Goal: Transaction & Acquisition: Book appointment/travel/reservation

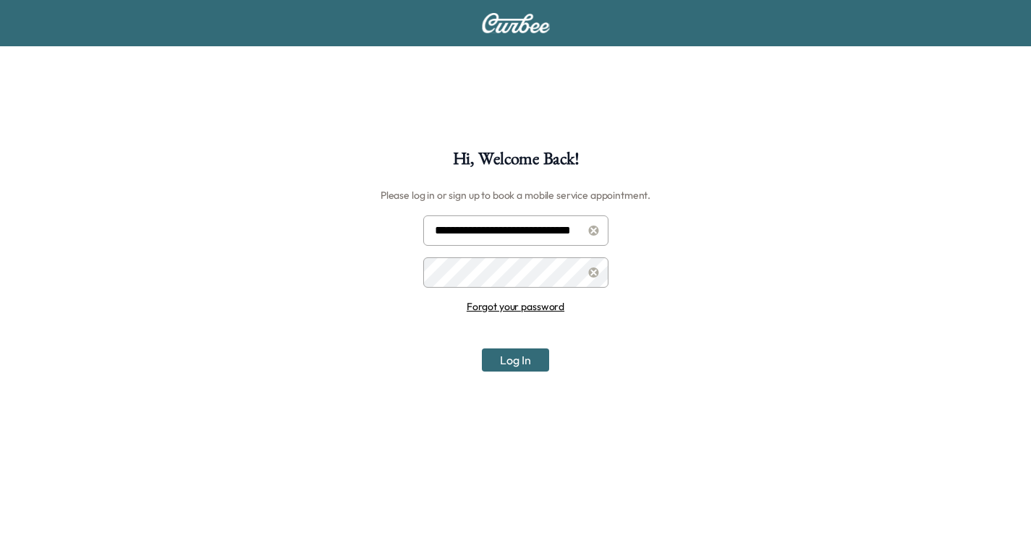
click at [508, 233] on input "**********" at bounding box center [515, 231] width 185 height 30
type input "**********"
click at [503, 363] on button "Log In" at bounding box center [515, 360] width 67 height 23
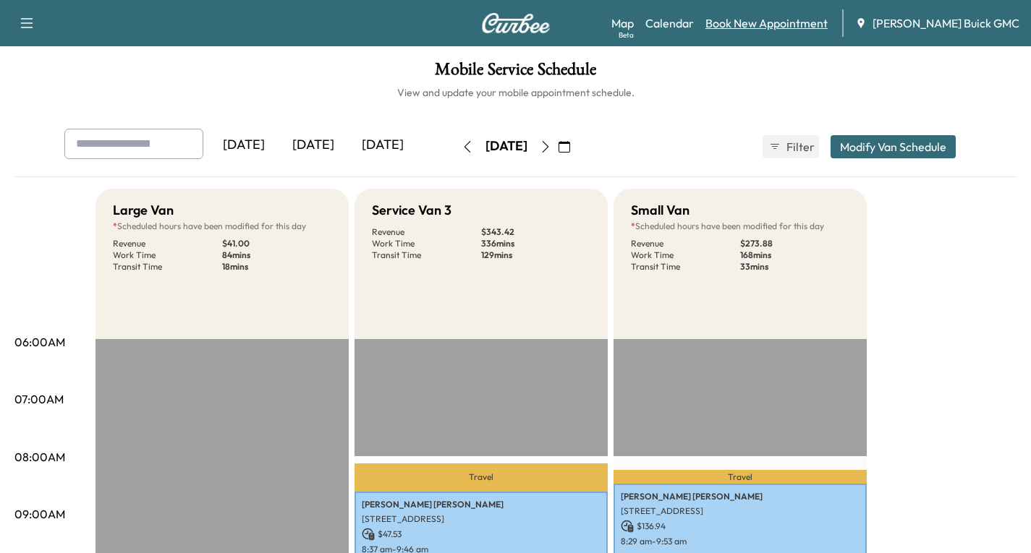
click at [782, 21] on link "Book New Appointment" at bounding box center [766, 22] width 122 height 17
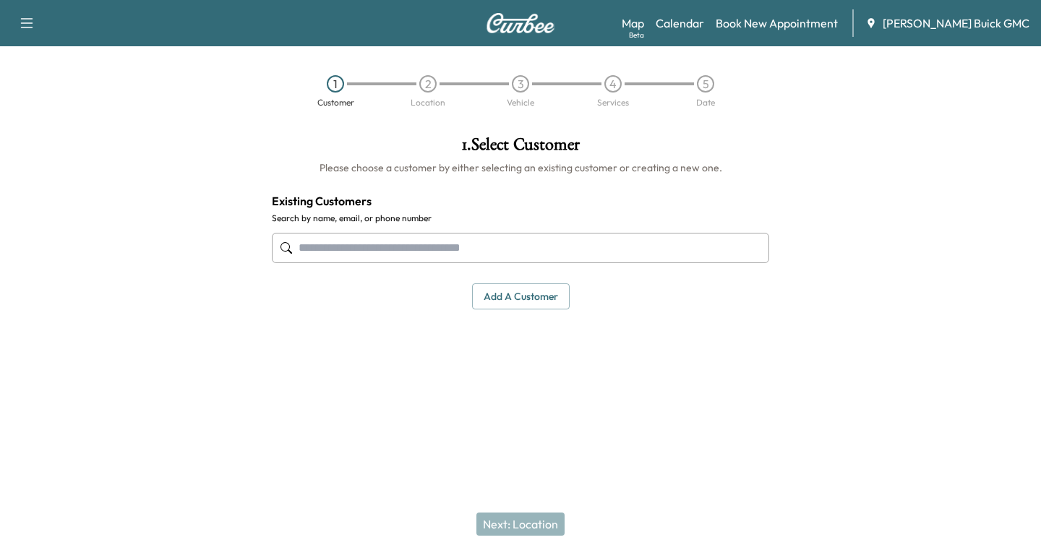
click at [511, 304] on button "Add a customer" at bounding box center [521, 296] width 98 height 27
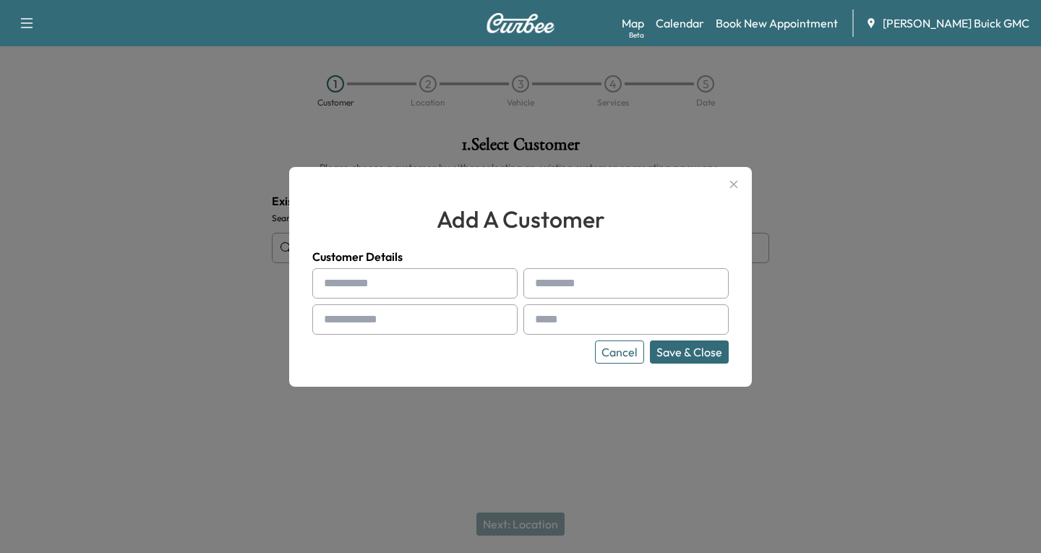
drag, startPoint x: 349, startPoint y: 415, endPoint x: 447, endPoint y: 370, distance: 107.4
click at [355, 412] on div at bounding box center [520, 276] width 1041 height 553
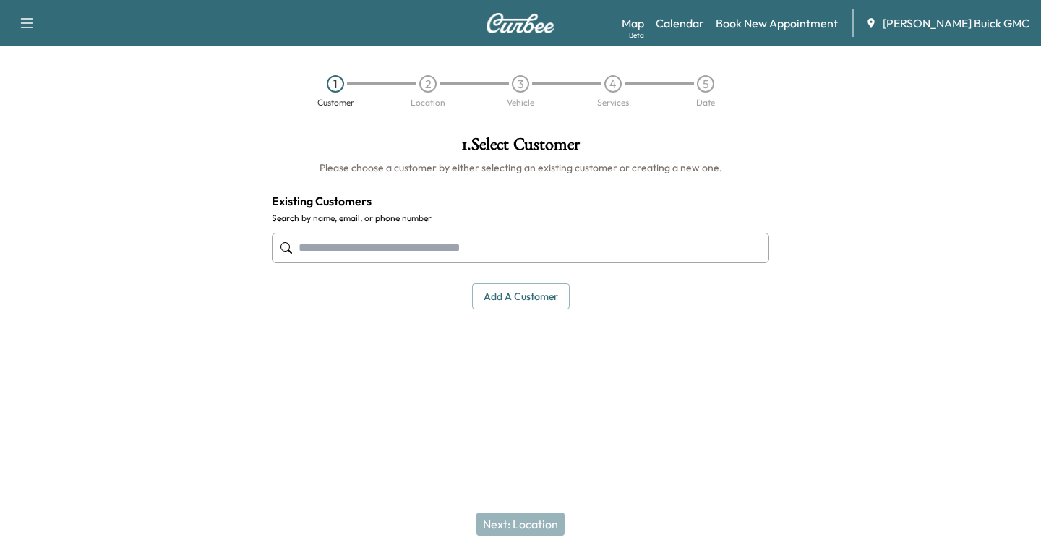
click at [320, 252] on input "text" at bounding box center [521, 248] width 498 height 30
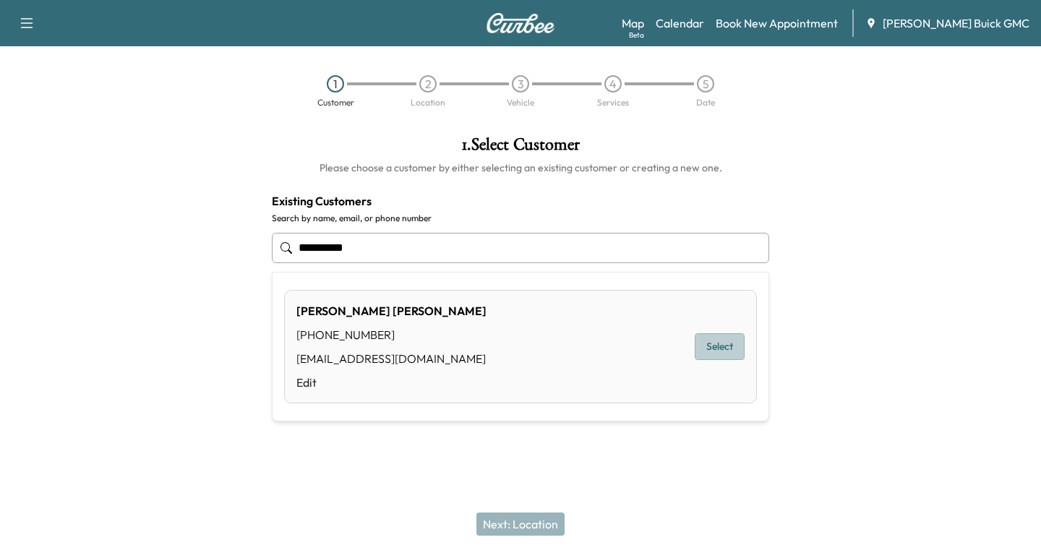
click at [712, 347] on button "Select" at bounding box center [720, 346] width 50 height 27
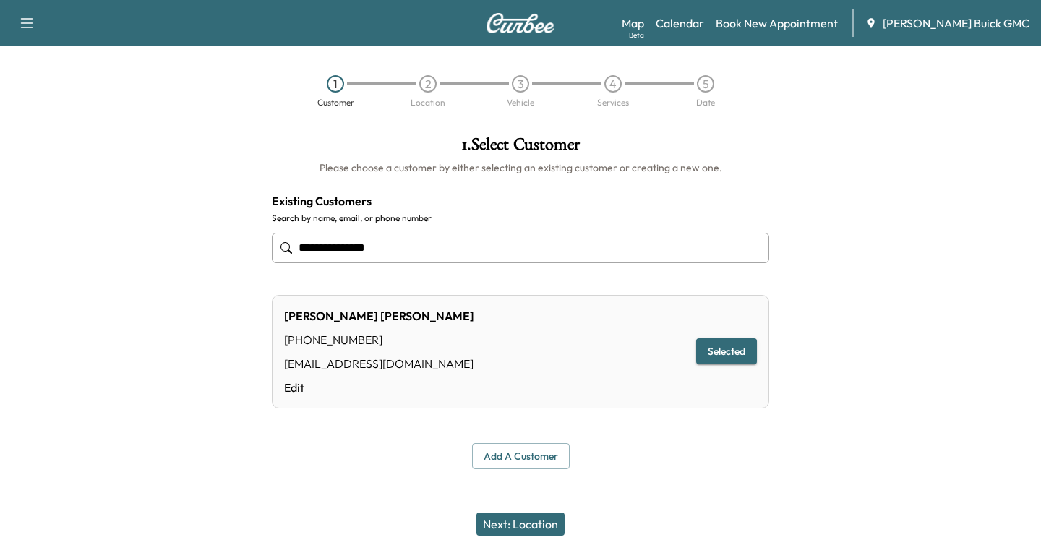
type input "**********"
click at [541, 527] on button "Next: Location" at bounding box center [521, 524] width 88 height 23
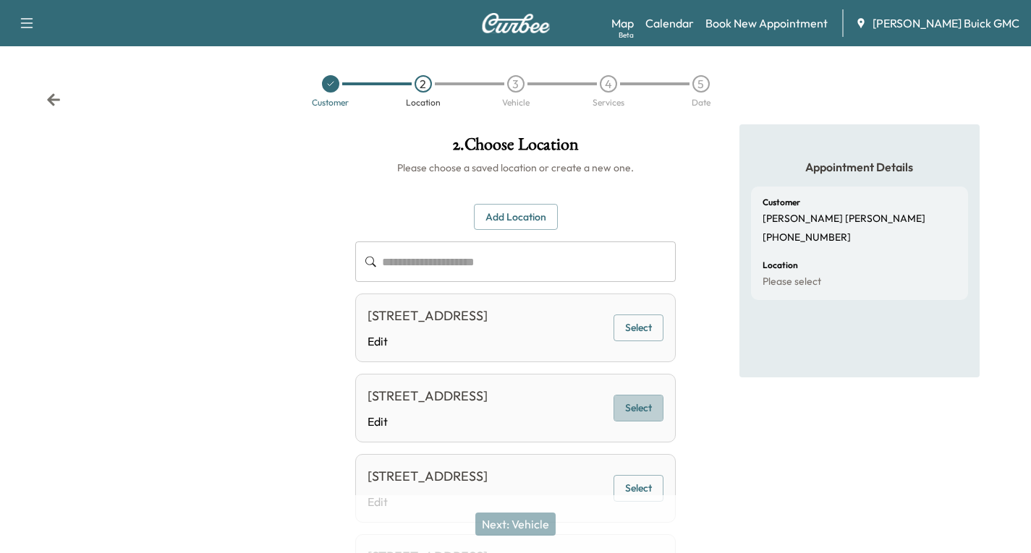
click at [629, 422] on button "Select" at bounding box center [638, 408] width 50 height 27
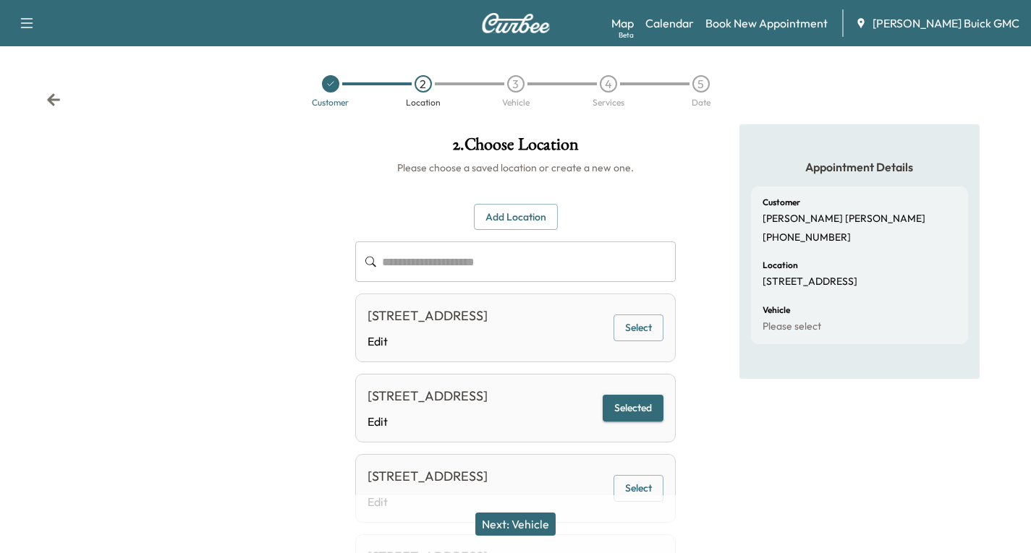
click at [493, 524] on button "Next: Vehicle" at bounding box center [515, 524] width 80 height 23
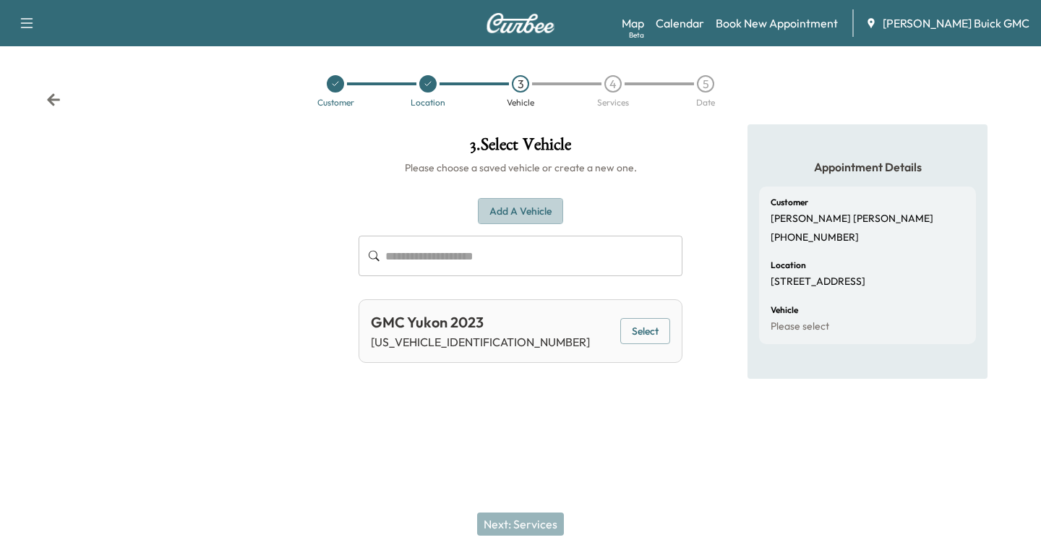
click at [513, 205] on button "Add a Vehicle" at bounding box center [520, 211] width 85 height 27
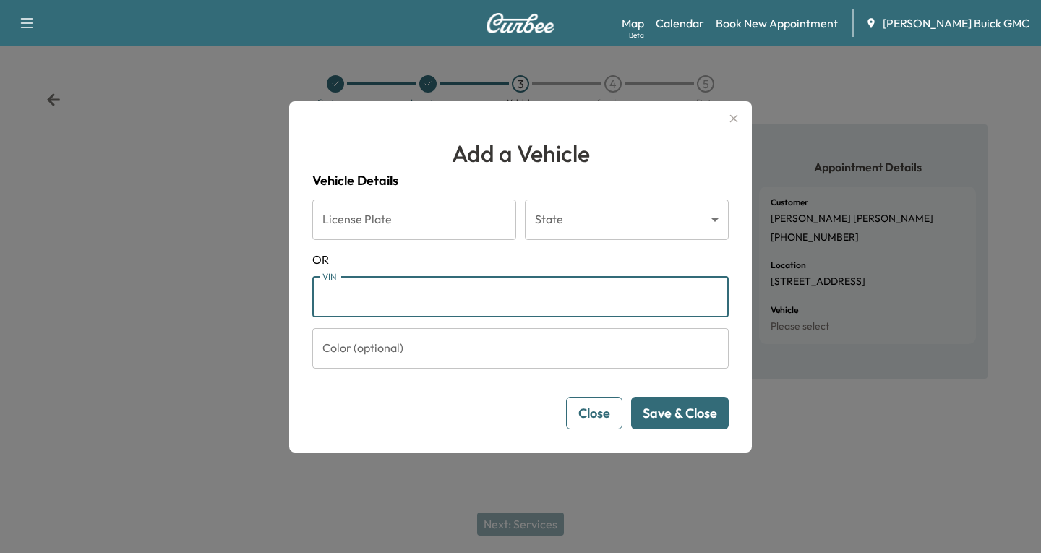
click at [342, 302] on input "VIN" at bounding box center [520, 297] width 417 height 40
paste input "**********"
type input "**********"
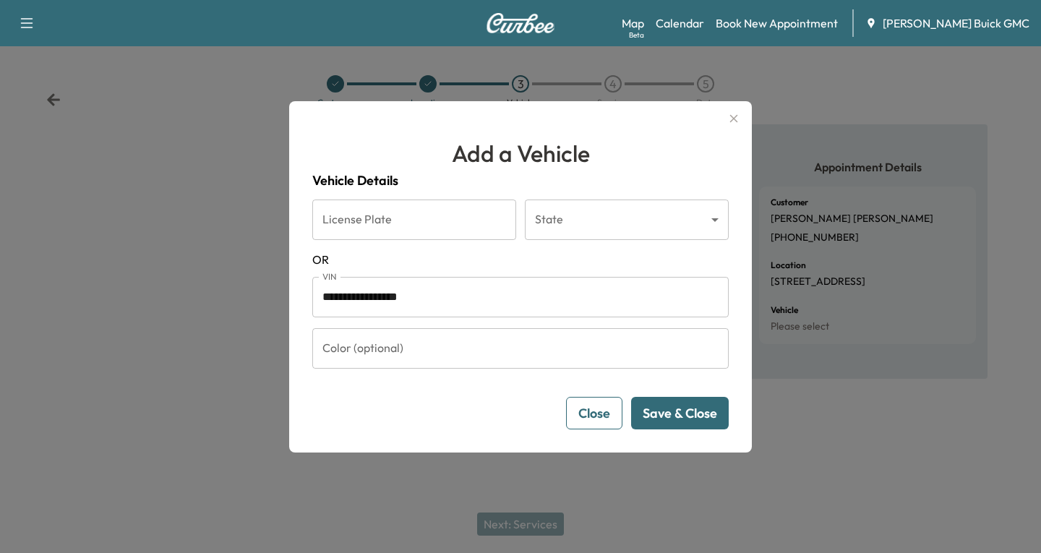
click at [705, 413] on button "Save & Close" at bounding box center [680, 413] width 98 height 33
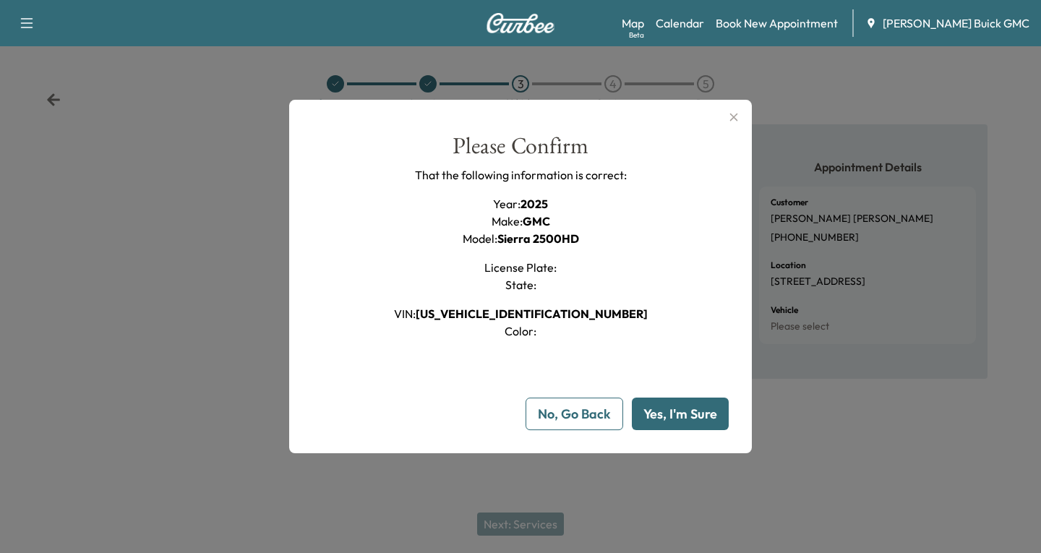
click at [674, 422] on button "Yes, I'm Sure" at bounding box center [680, 414] width 97 height 33
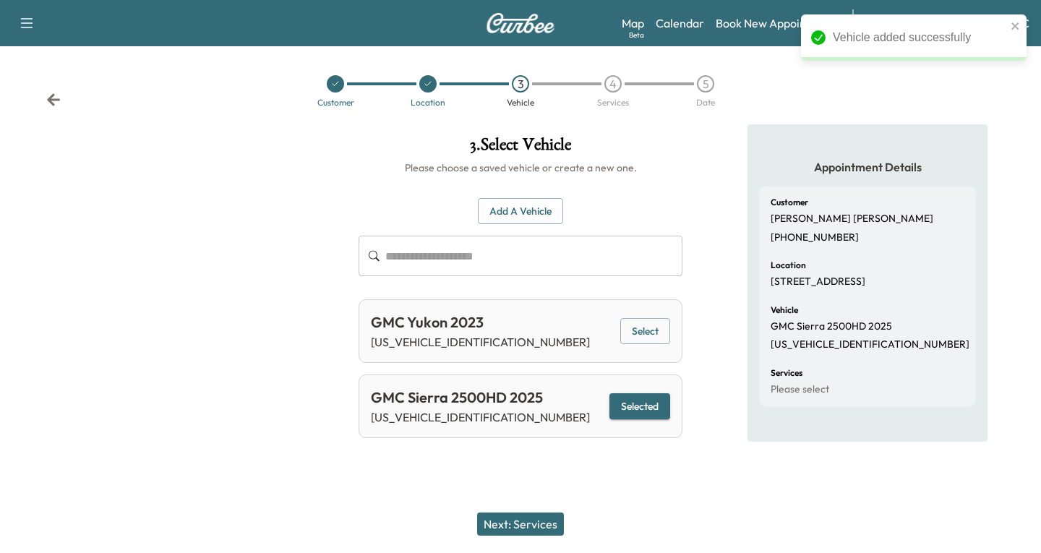
click at [655, 406] on button "Selected" at bounding box center [640, 406] width 61 height 27
click at [534, 513] on button "Next: Services" at bounding box center [520, 524] width 87 height 23
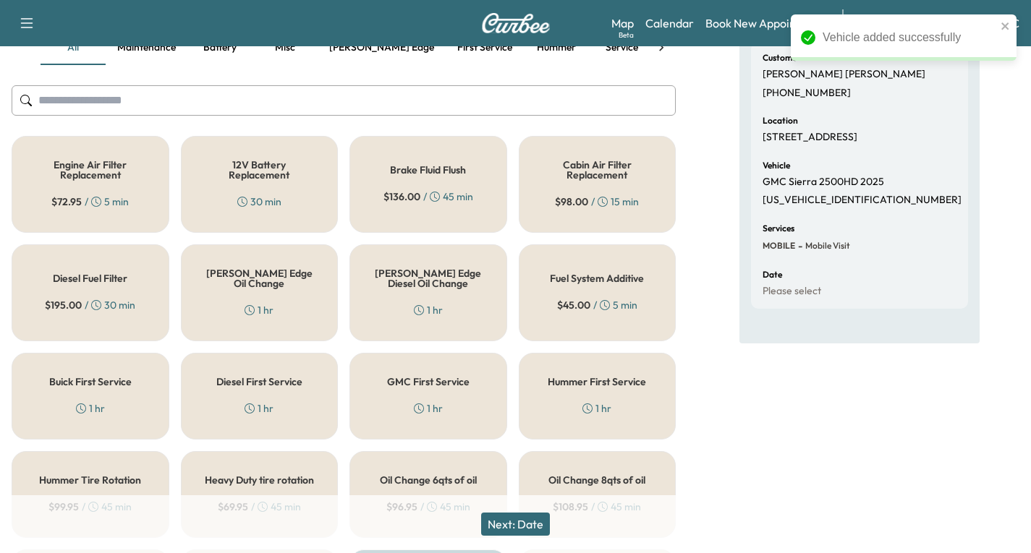
scroll to position [217, 0]
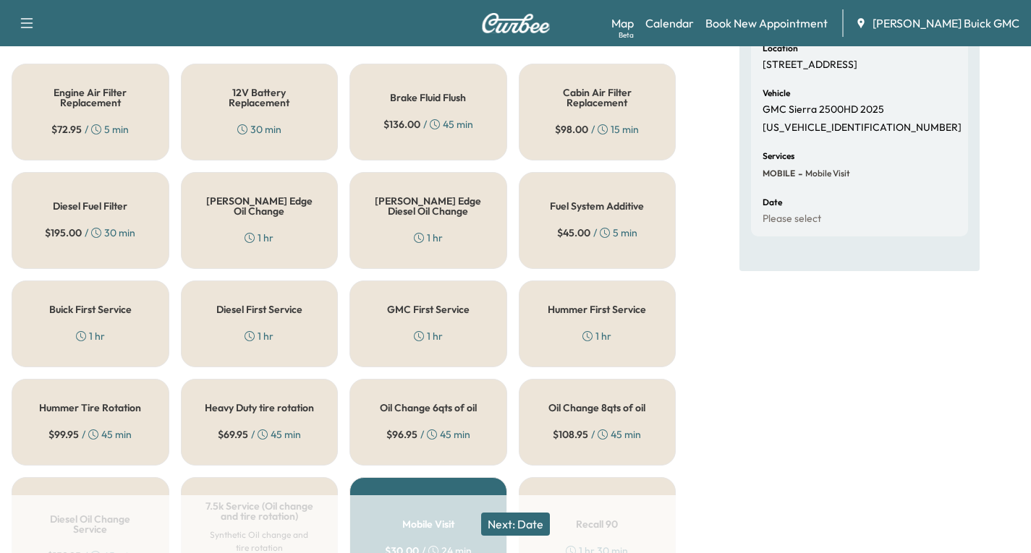
click at [235, 315] on h5 "Diesel First Service" at bounding box center [259, 309] width 86 height 10
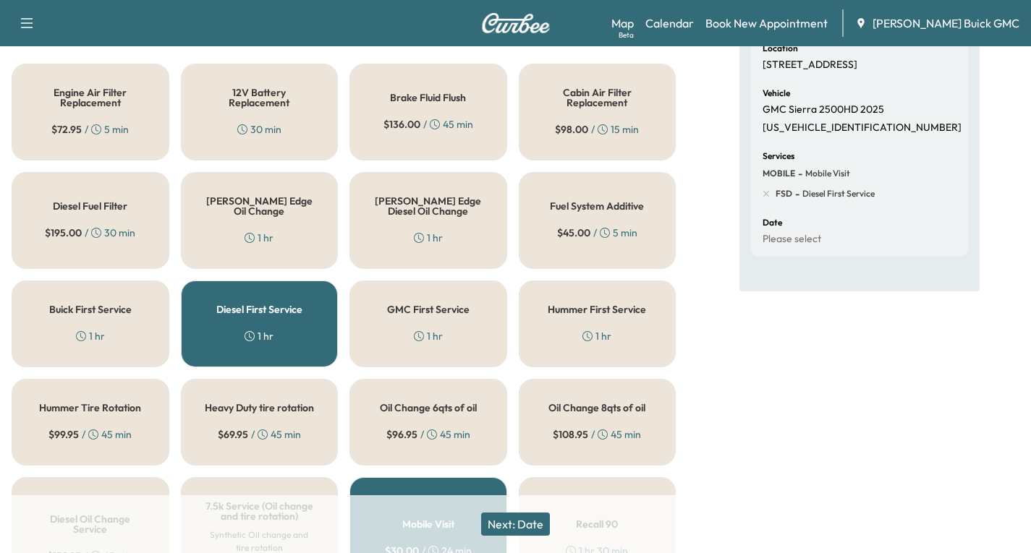
click at [513, 528] on button "Next: Date" at bounding box center [515, 524] width 69 height 23
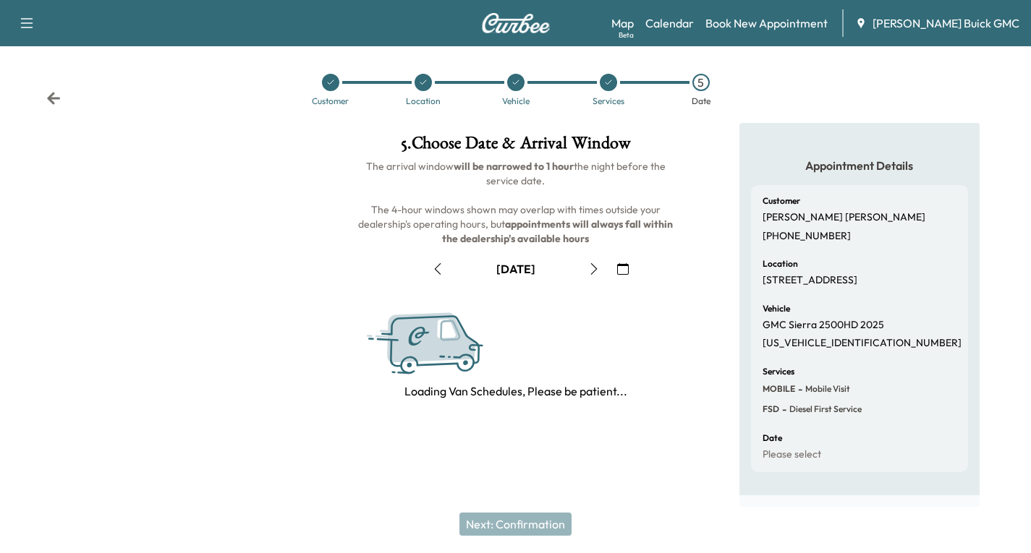
scroll to position [171, 0]
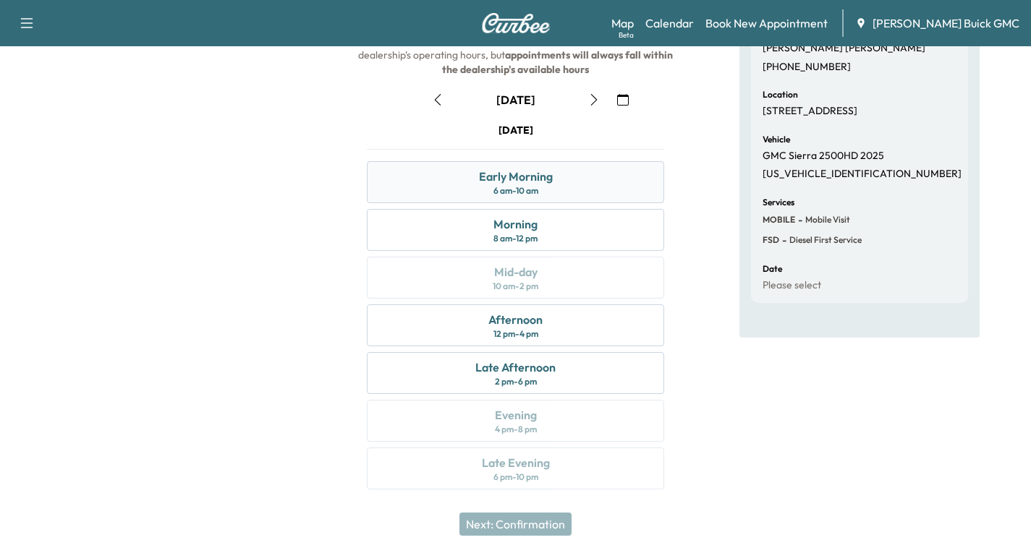
click at [555, 185] on div "Early Morning 6 am - 10 am" at bounding box center [515, 182] width 297 height 42
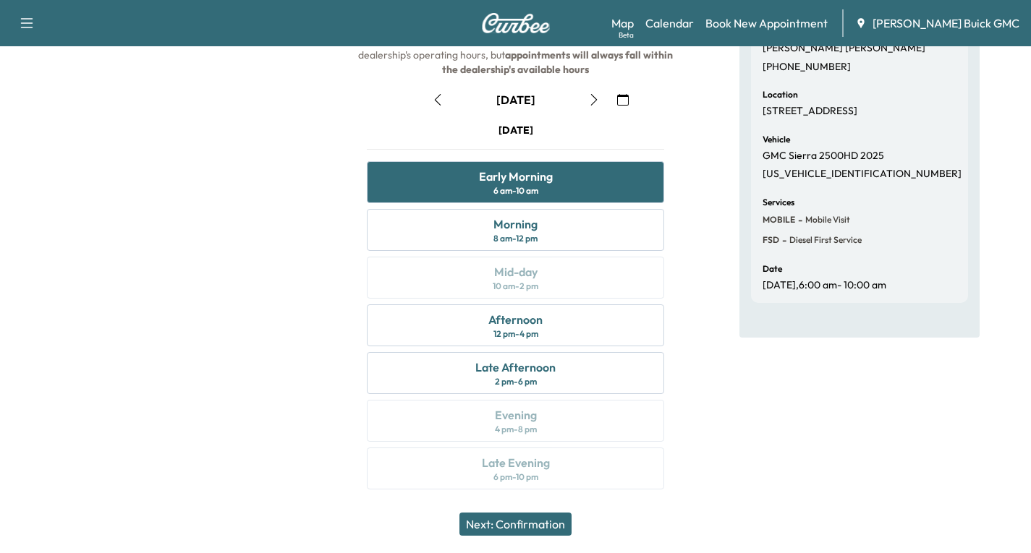
click at [514, 524] on button "Next: Confirmation" at bounding box center [515, 524] width 112 height 23
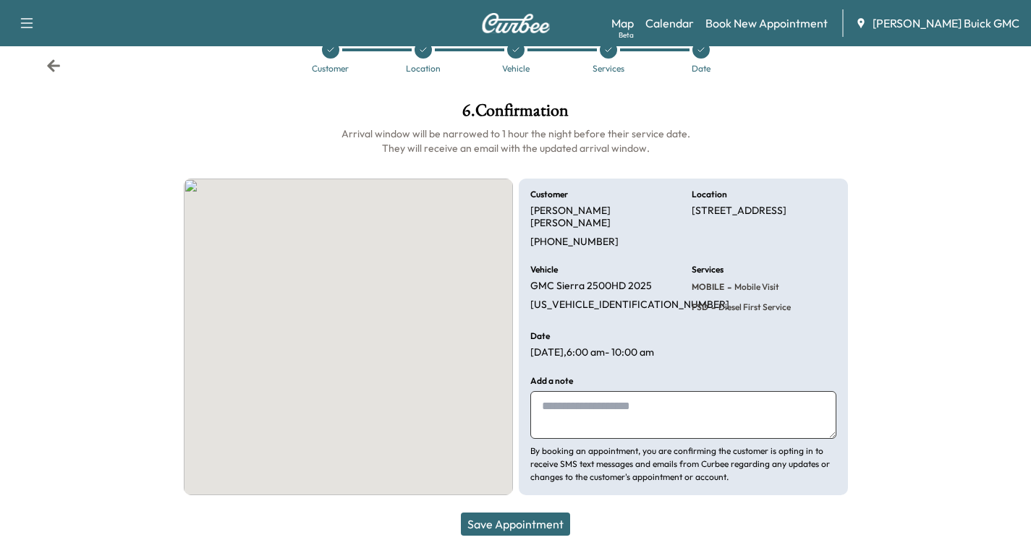
scroll to position [34, 0]
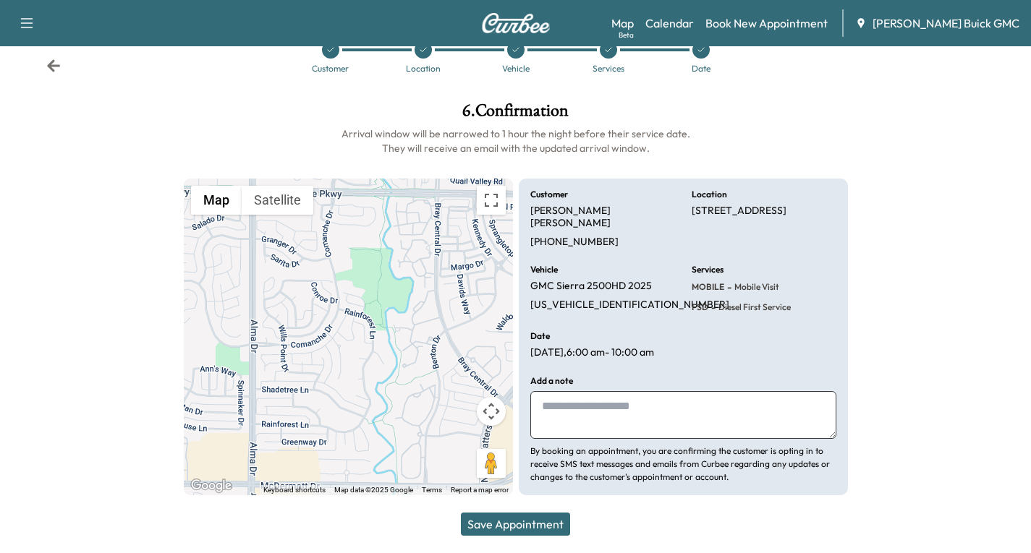
click at [510, 520] on button "Save Appointment" at bounding box center [515, 524] width 109 height 23
